Goal: Transaction & Acquisition: Download file/media

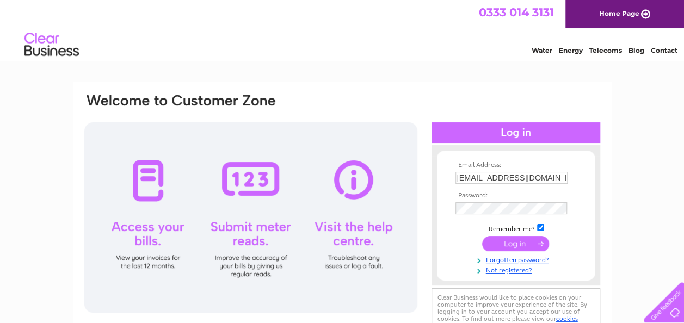
click at [515, 246] on input "submit" at bounding box center [515, 243] width 67 height 15
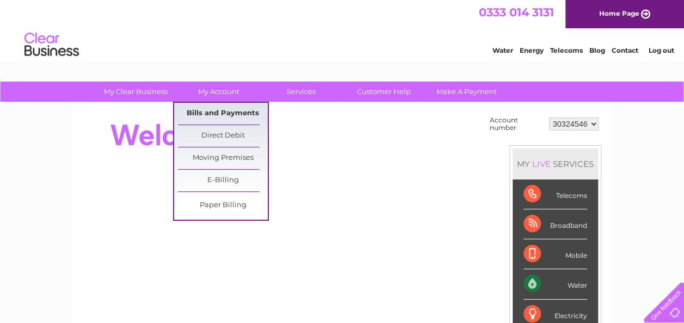
click at [232, 111] on link "Bills and Payments" at bounding box center [223, 114] width 90 height 22
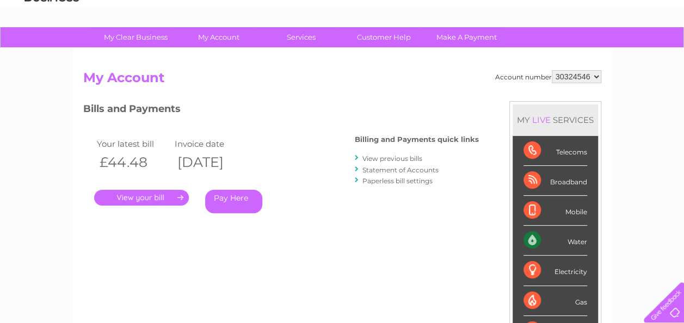
scroll to position [109, 0]
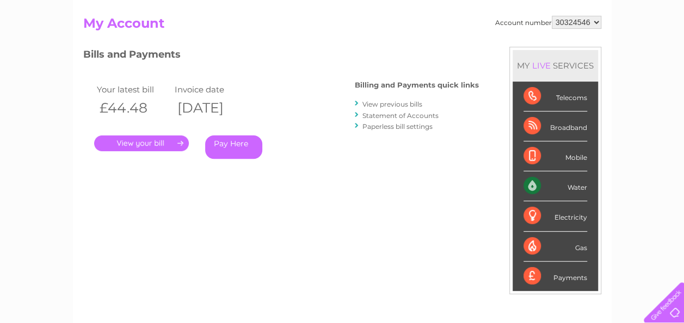
click at [135, 145] on link "." at bounding box center [141, 144] width 95 height 16
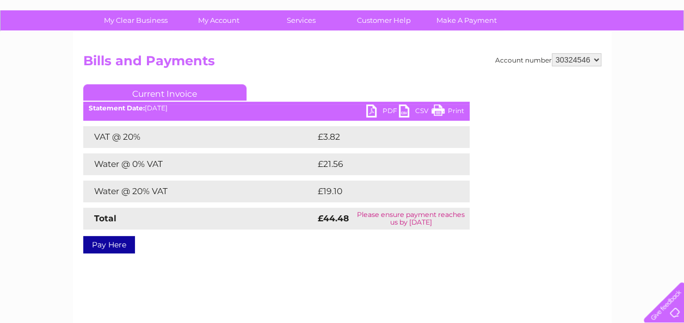
scroll to position [54, 0]
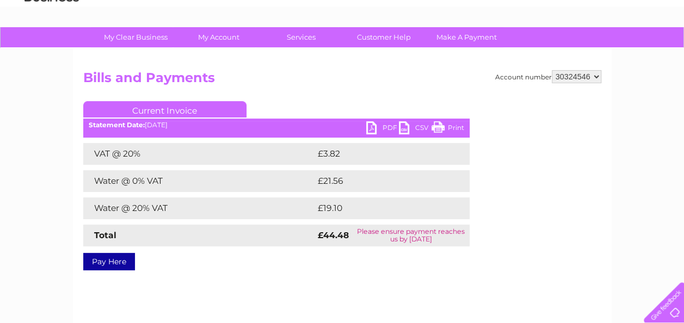
click at [373, 126] on link "PDF" at bounding box center [382, 129] width 33 height 16
drag, startPoint x: 310, startPoint y: 83, endPoint x: 316, endPoint y: 91, distance: 9.8
click at [311, 83] on h2 "Bills and Payments" at bounding box center [342, 80] width 518 height 21
click at [371, 127] on link "PDF" at bounding box center [382, 129] width 33 height 16
click at [596, 75] on select "30324546 30324581" at bounding box center [577, 76] width 50 height 13
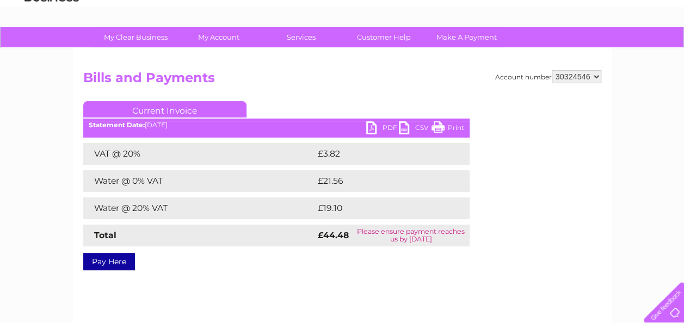
select select "30324581"
click at [552, 70] on select "30324546 30324581" at bounding box center [577, 76] width 50 height 13
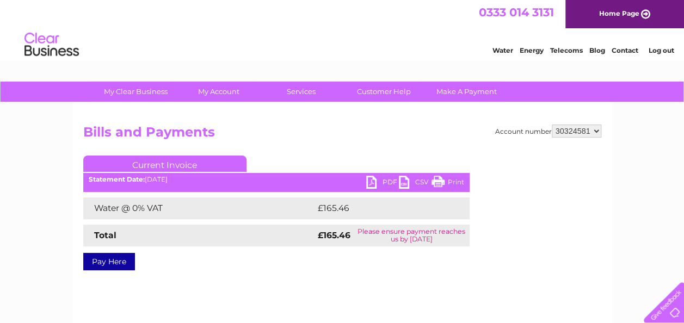
click at [375, 181] on link "PDF" at bounding box center [382, 184] width 33 height 16
click at [666, 50] on link "Log out" at bounding box center [661, 50] width 26 height 8
